Goal: Transaction & Acquisition: Purchase product/service

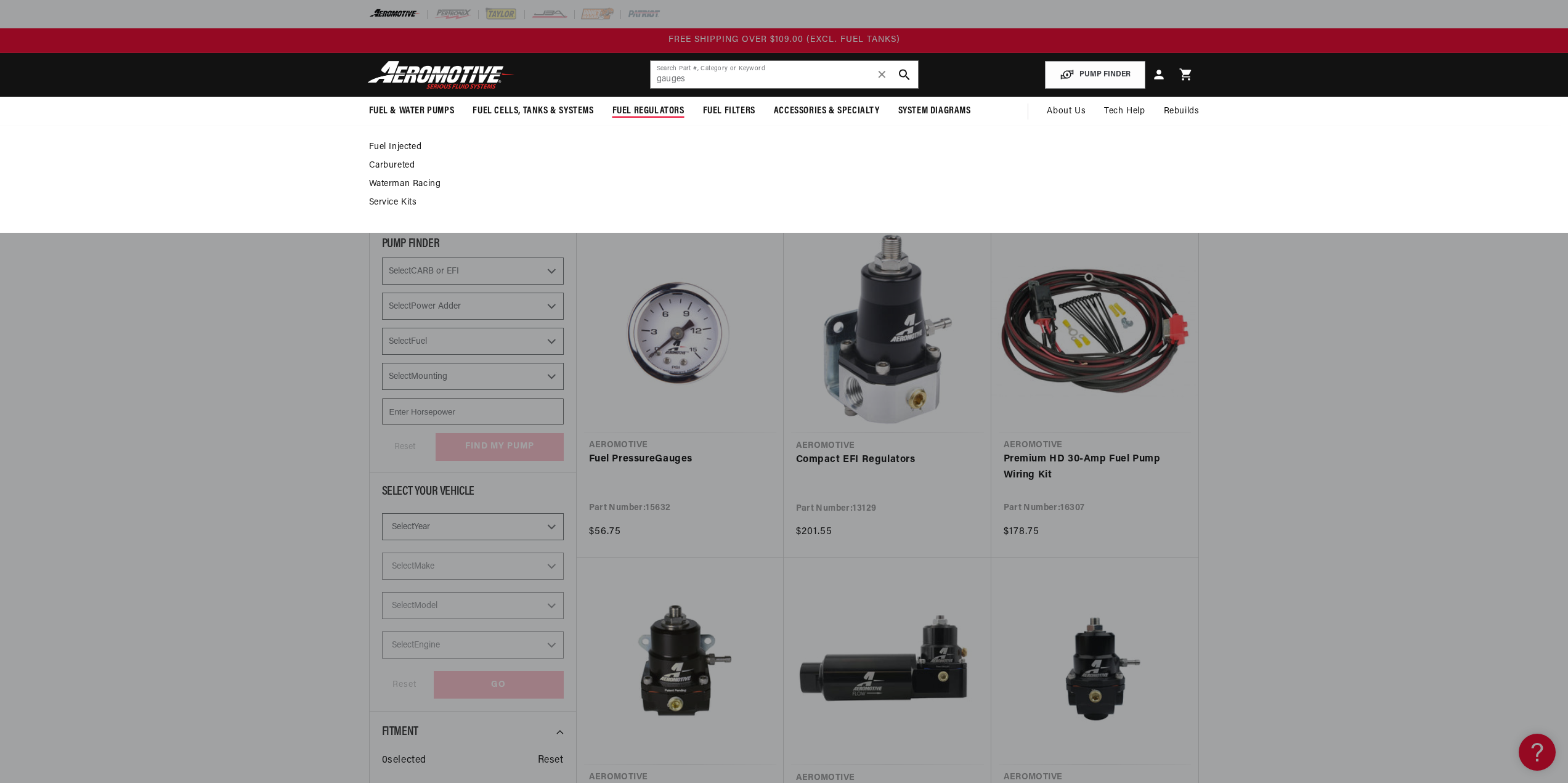
click at [389, 146] on link "Fuel Injected" at bounding box center [778, 147] width 818 height 11
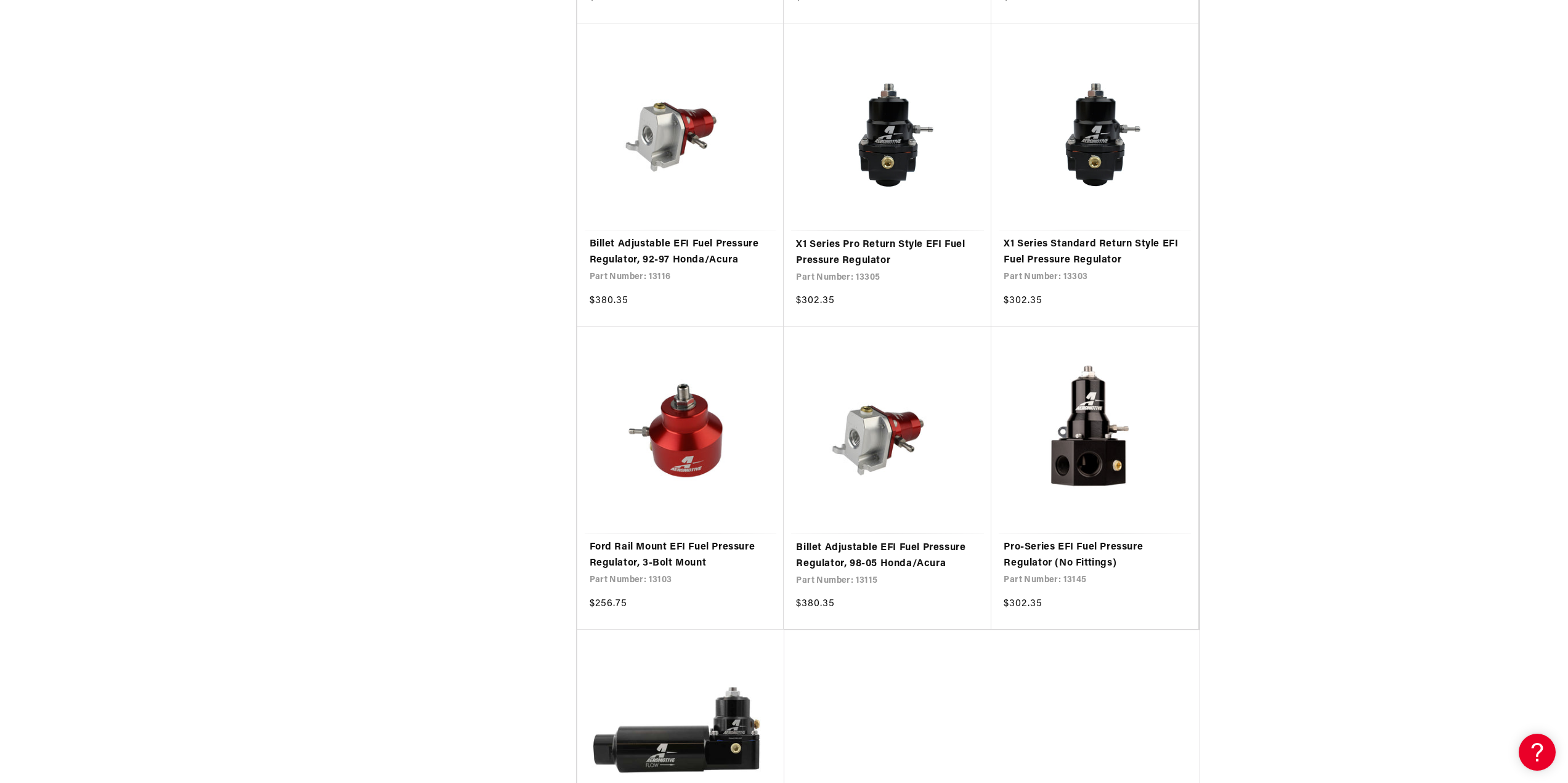
scroll to position [2158, 0]
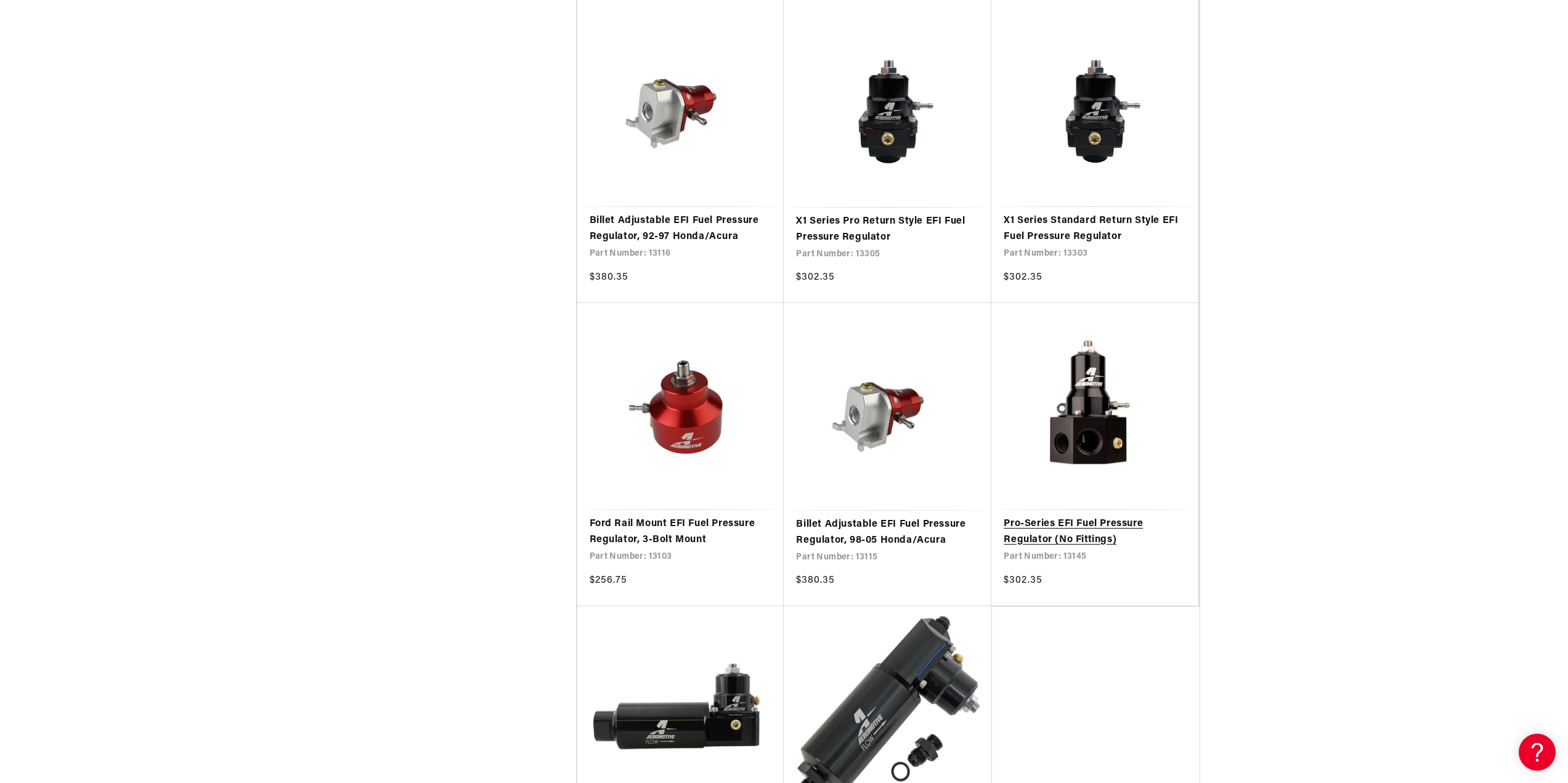
click at [1088, 525] on link "Pro-Series EFI Fuel Pressure Regulator (No Fittings)" at bounding box center [1094, 532] width 182 height 31
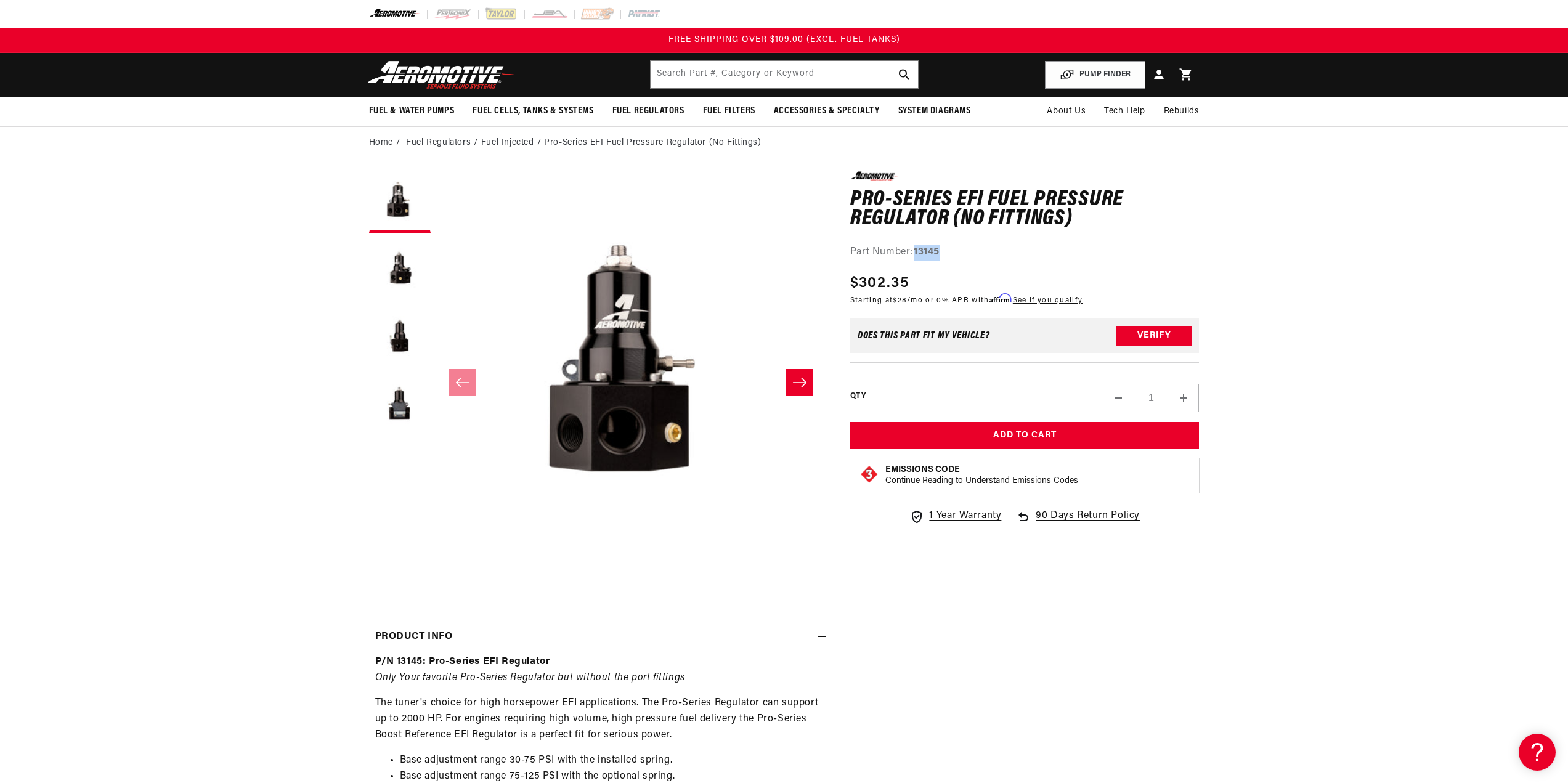
drag, startPoint x: 949, startPoint y: 249, endPoint x: 916, endPoint y: 251, distance: 33.1
click at [916, 251] on div "Part Number: 13145" at bounding box center [1025, 253] width 349 height 16
copy strong "13145"
